Goal: Task Accomplishment & Management: Use online tool/utility

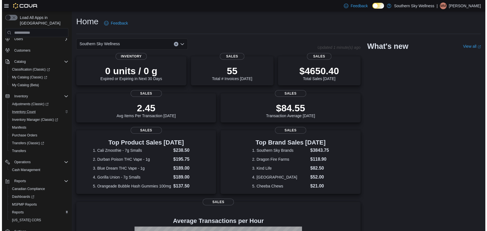
scroll to position [38, 0]
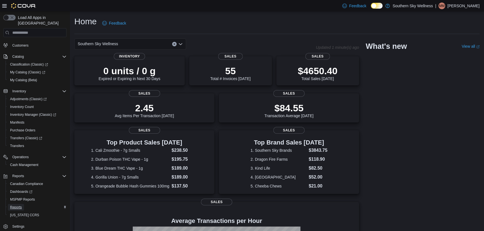
click at [18, 205] on span "Reports" at bounding box center [16, 207] width 12 height 4
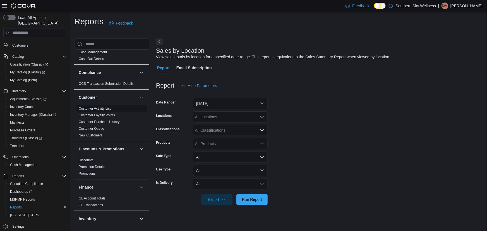
scroll to position [25, 0]
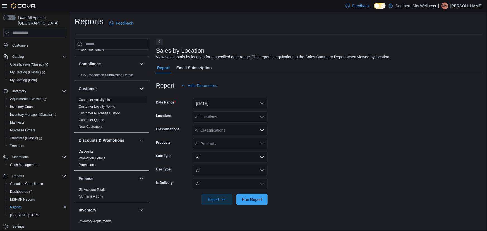
click at [111, 97] on span "Customer Activity List" at bounding box center [112, 100] width 71 height 7
click at [112, 100] on span "Customer Activity List" at bounding box center [112, 100] width 71 height 7
click at [102, 98] on span "Customer Activity List" at bounding box center [95, 100] width 32 height 4
click at [132, 92] on div "Customer" at bounding box center [111, 89] width 75 height 16
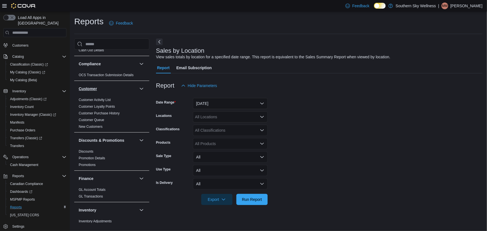
click at [133, 89] on button "Customer" at bounding box center [108, 89] width 58 height 6
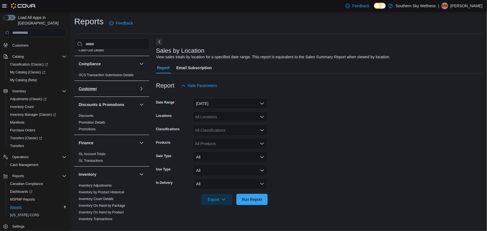
click at [133, 89] on button "Customer" at bounding box center [108, 89] width 58 height 6
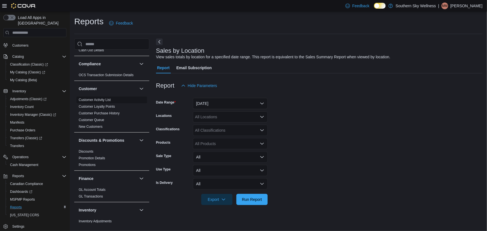
click at [93, 100] on link "Customer Activity List" at bounding box center [95, 100] width 32 height 4
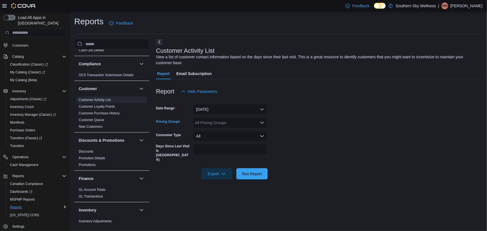
click at [214, 123] on div "All Pricing Groups" at bounding box center [230, 122] width 75 height 11
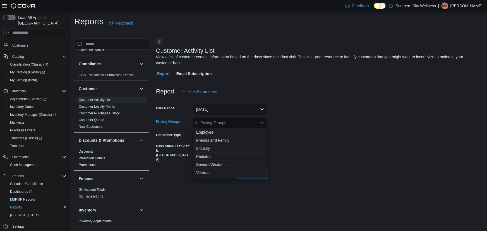
click at [224, 140] on span "Friends and Family" at bounding box center [230, 141] width 68 height 6
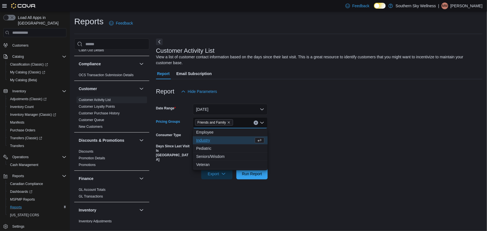
click at [306, 89] on div "Report Hide Parameters" at bounding box center [319, 91] width 327 height 11
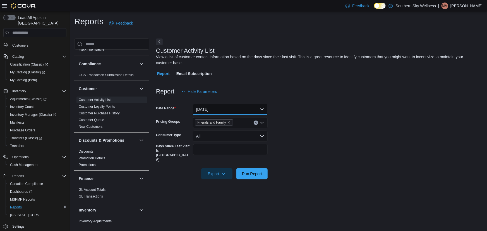
click at [229, 111] on button "Yesterday" at bounding box center [230, 109] width 75 height 11
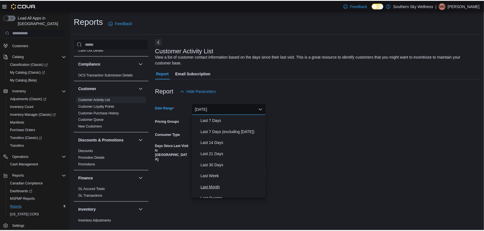
scroll to position [84, 0]
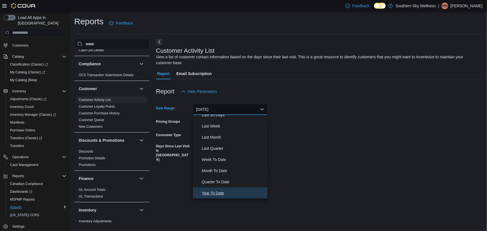
click at [221, 192] on span "Year To Date" at bounding box center [234, 193] width 64 height 7
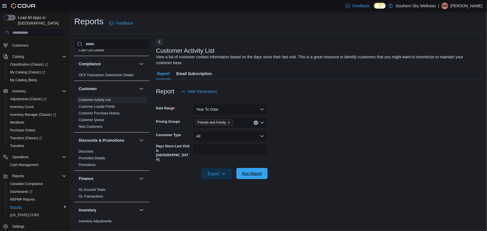
click at [250, 171] on span "Run Report" at bounding box center [252, 174] width 20 height 6
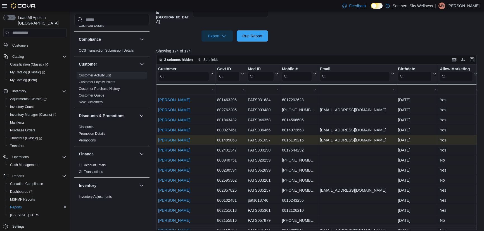
scroll to position [142, 0]
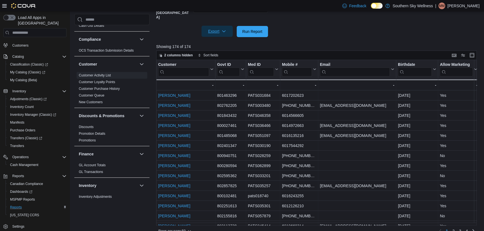
click at [211, 26] on span "Export" at bounding box center [217, 31] width 25 height 11
click at [222, 34] on span "Export to Excel" at bounding box center [217, 34] width 25 height 4
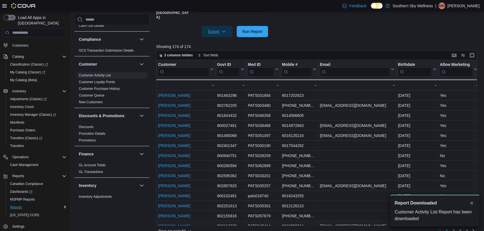
scroll to position [0, 0]
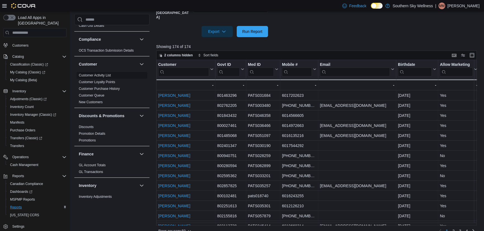
click at [100, 75] on link "Customer Activity List" at bounding box center [95, 75] width 32 height 4
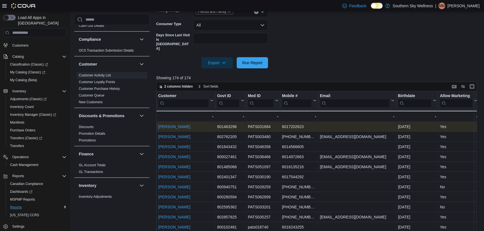
scroll to position [16, 0]
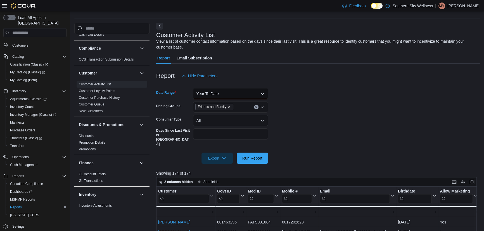
click at [229, 96] on button "Year To Date" at bounding box center [230, 93] width 75 height 11
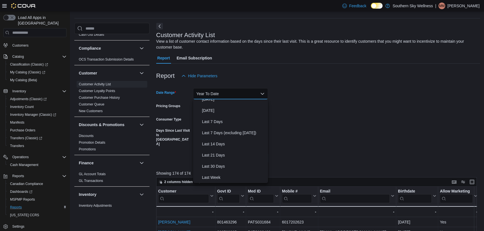
scroll to position [0, 0]
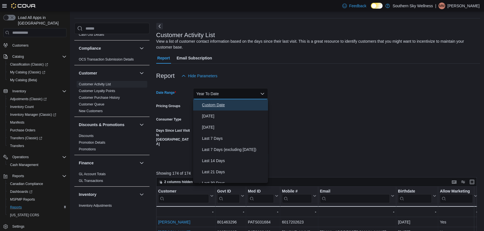
click at [221, 105] on span "Custom Date" at bounding box center [234, 105] width 64 height 7
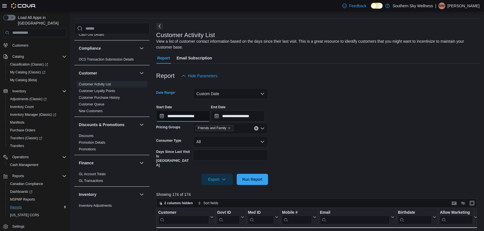
click at [195, 118] on input "**********" at bounding box center [183, 116] width 54 height 11
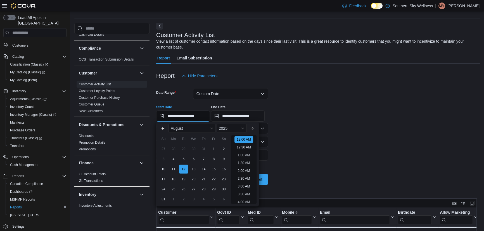
scroll to position [17, 0]
click at [165, 130] on button "Previous Month" at bounding box center [162, 128] width 9 height 9
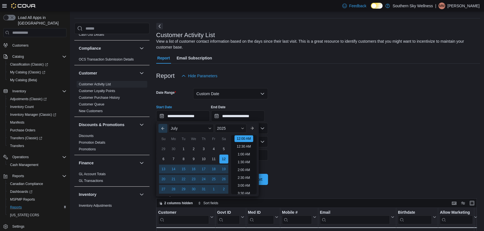
click at [165, 130] on button "Previous Month" at bounding box center [162, 128] width 9 height 9
click at [181, 149] on div "1" at bounding box center [184, 149] width 10 height 10
type input "**********"
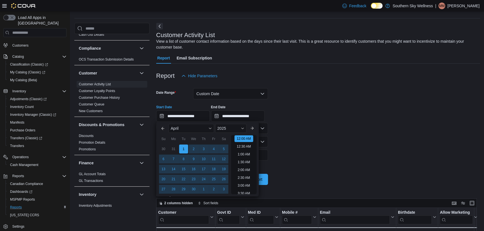
drag, startPoint x: 359, startPoint y: 120, endPoint x: 355, endPoint y: 120, distance: 3.6
click at [359, 120] on div "**********" at bounding box center [318, 111] width 324 height 21
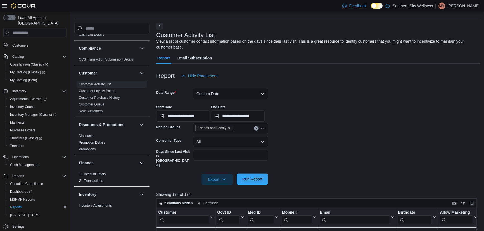
click at [245, 177] on span "Run Report" at bounding box center [252, 180] width 20 height 6
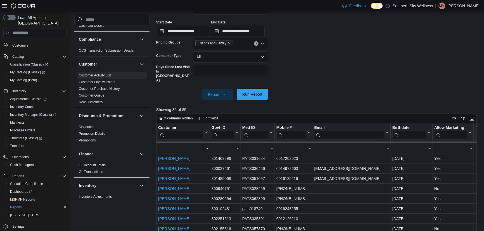
scroll to position [92, 0]
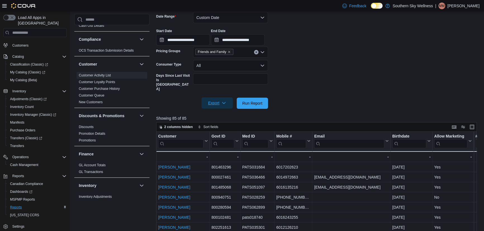
click at [214, 97] on span "Export" at bounding box center [217, 102] width 25 height 11
click at [220, 106] on span "Export to Excel" at bounding box center [217, 106] width 25 height 4
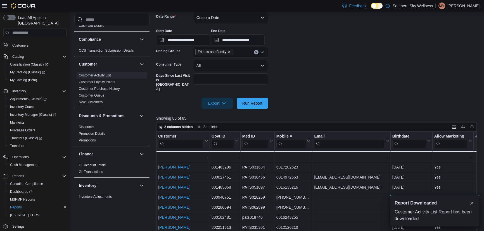
scroll to position [0, 0]
